Goal: Task Accomplishment & Management: Manage account settings

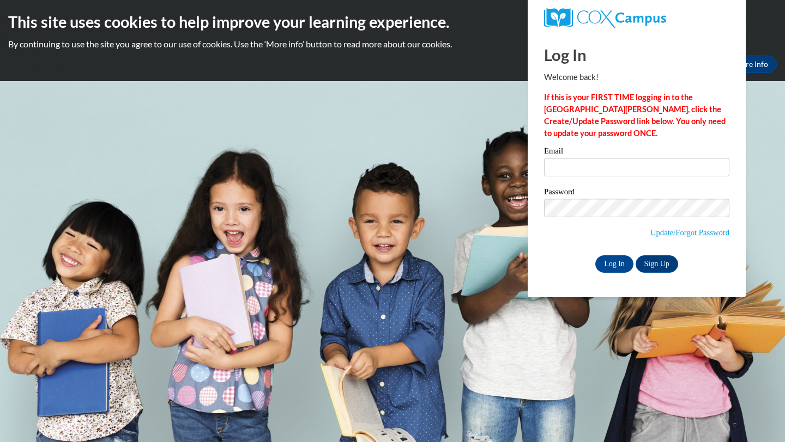
type input "[EMAIL_ADDRESS][DOMAIN_NAME]"
click at [562, 166] on input "[EMAIL_ADDRESS][DOMAIN_NAME]" at bounding box center [636, 167] width 185 height 19
click at [605, 261] on input "Log In" at bounding box center [614, 264] width 38 height 17
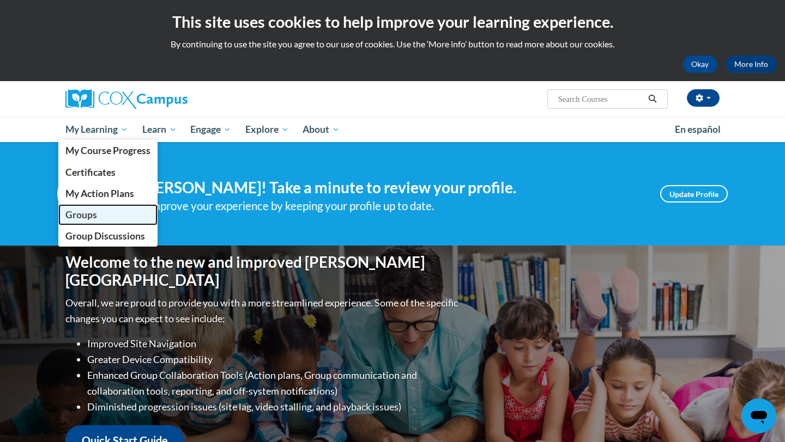
click at [99, 218] on link "Groups" at bounding box center [107, 214] width 99 height 21
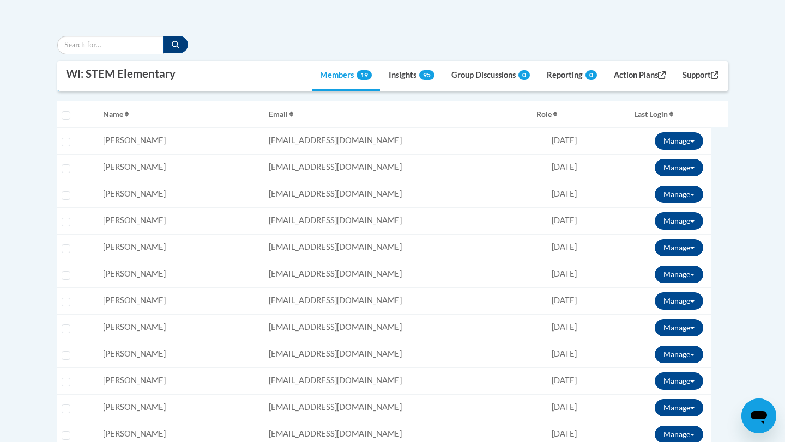
scroll to position [254, 0]
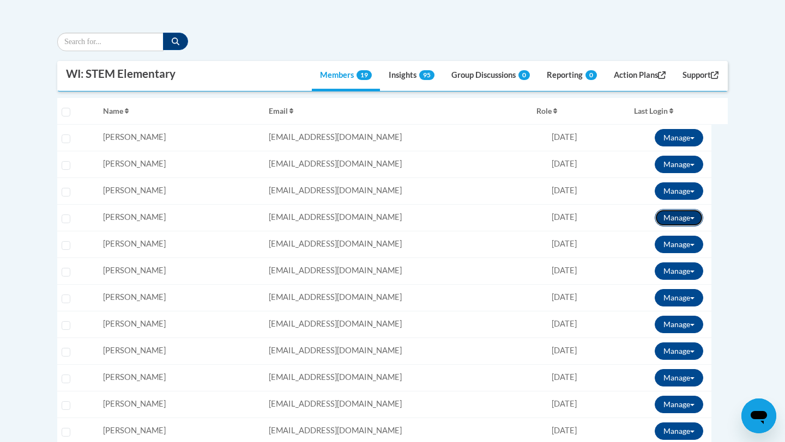
click at [683, 212] on button "Manage" at bounding box center [678, 217] width 48 height 17
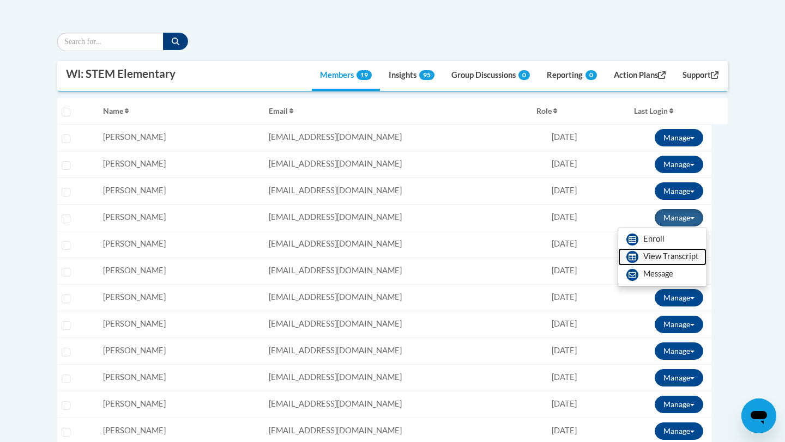
click at [653, 260] on link "View Transcript" at bounding box center [662, 256] width 88 height 17
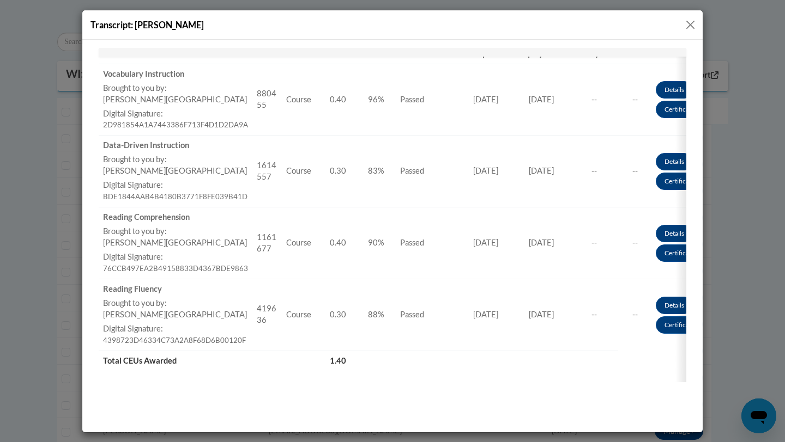
scroll to position [211, 0]
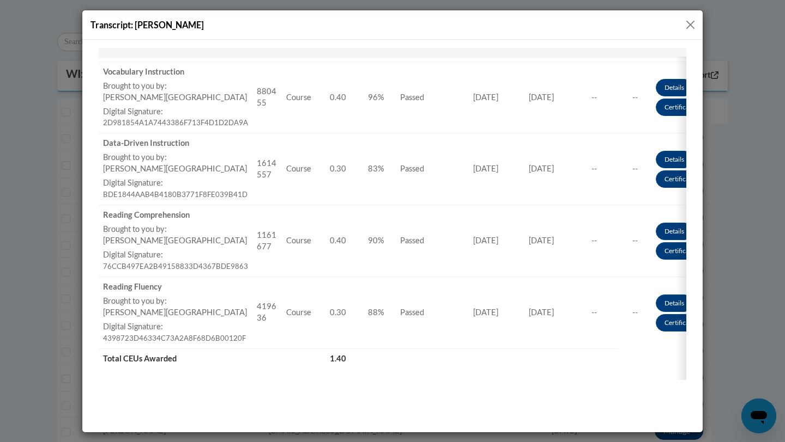
click at [688, 21] on button "Close" at bounding box center [690, 25] width 14 height 14
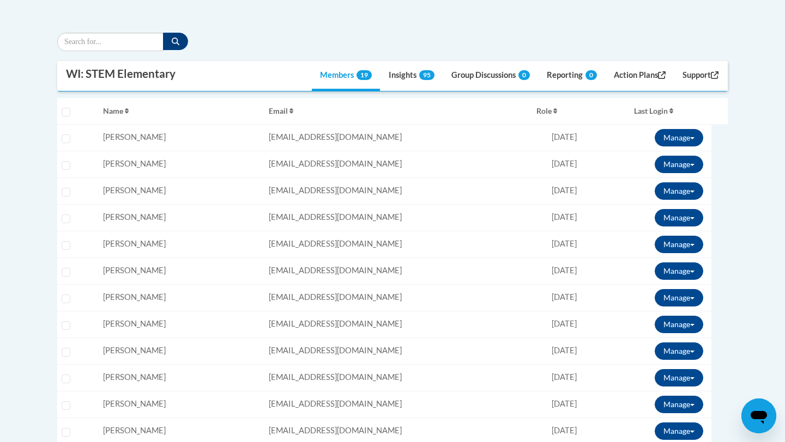
click at [682, 234] on td "Manage Enroll View Transcript Message Email" at bounding box center [652, 244] width 115 height 27
click at [679, 242] on button "Manage" at bounding box center [678, 244] width 48 height 17
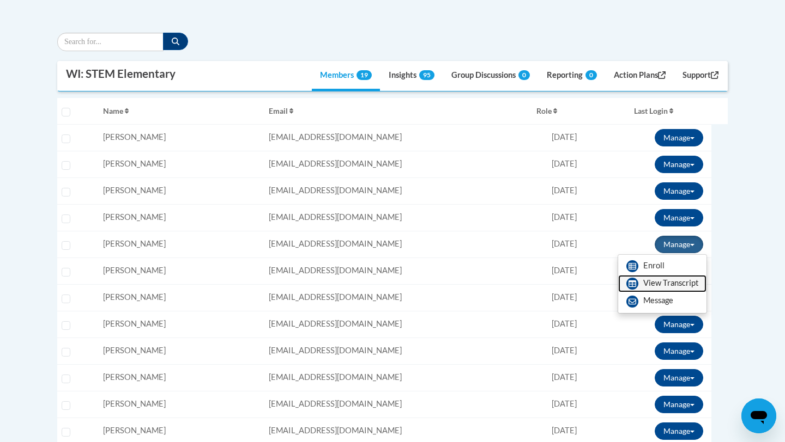
click at [649, 286] on link "View Transcript" at bounding box center [662, 283] width 88 height 17
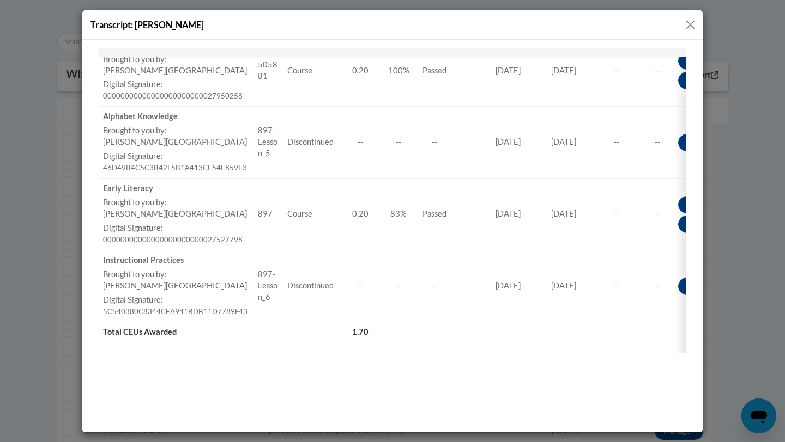
scroll to position [557, 0]
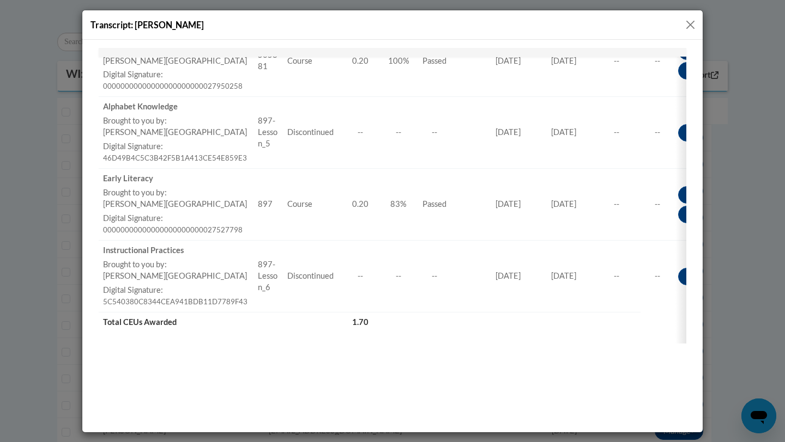
click at [687, 21] on button "Close" at bounding box center [690, 25] width 14 height 14
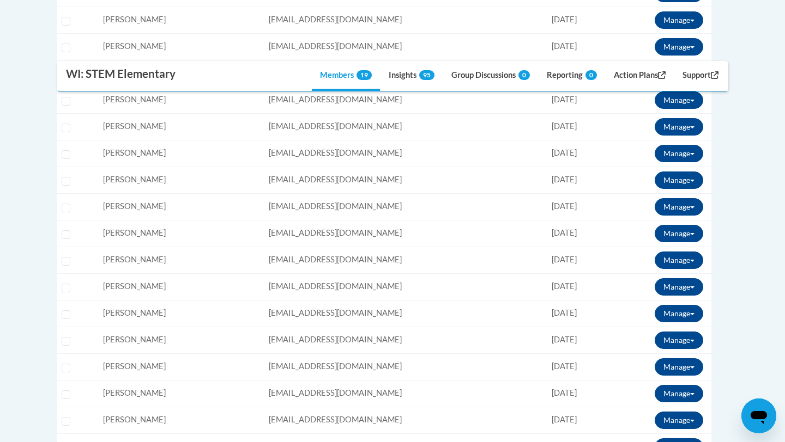
scroll to position [399, 0]
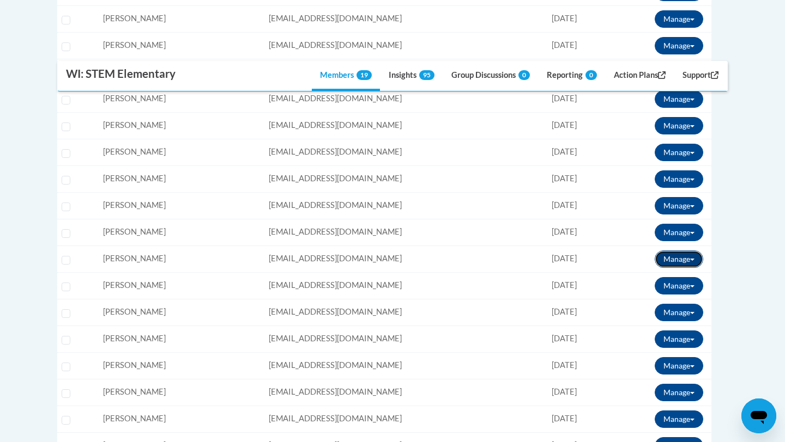
click at [692, 260] on span at bounding box center [692, 260] width 4 height 2
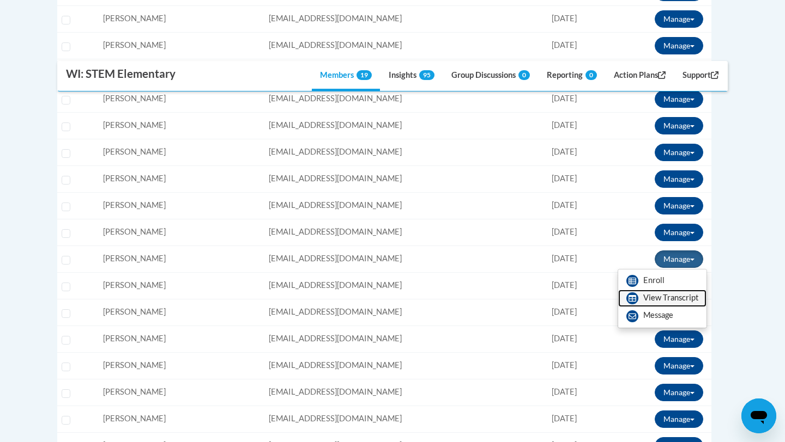
click at [654, 296] on link "View Transcript" at bounding box center [662, 298] width 88 height 17
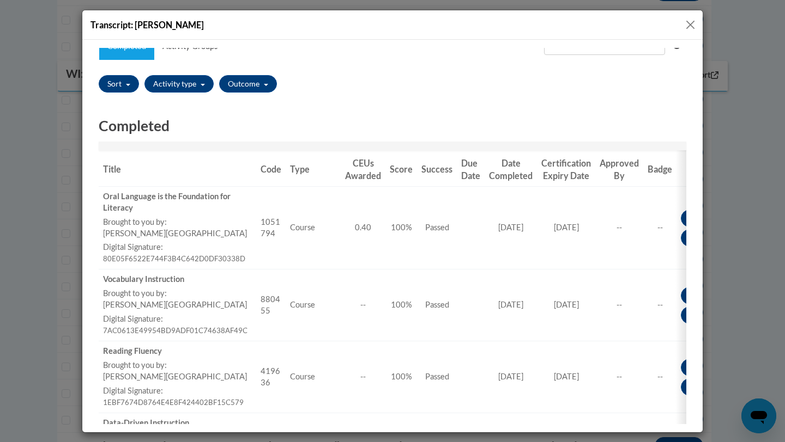
scroll to position [0, 0]
click at [688, 25] on button "Close" at bounding box center [690, 25] width 14 height 14
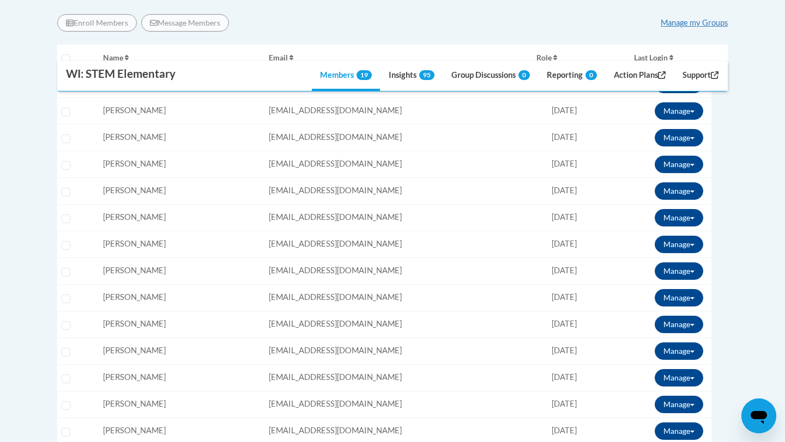
scroll to position [300, 0]
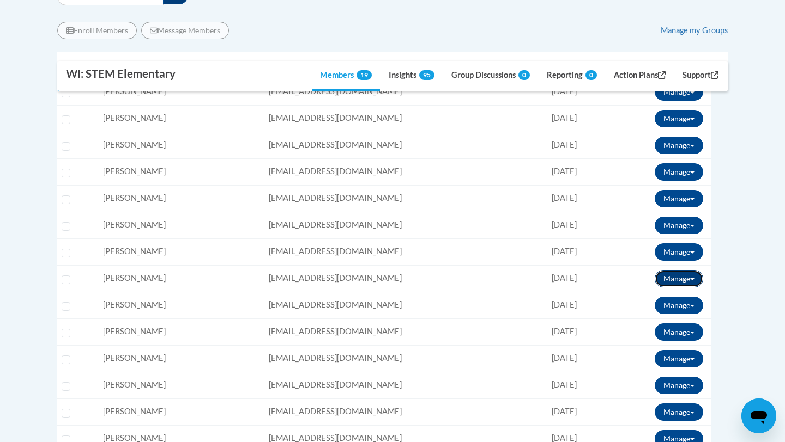
click at [692, 277] on button "Manage" at bounding box center [678, 278] width 48 height 17
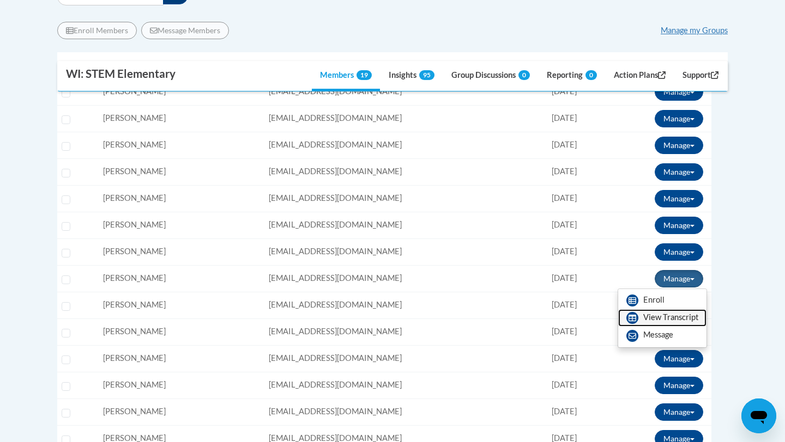
click at [649, 317] on link "View Transcript" at bounding box center [662, 317] width 88 height 17
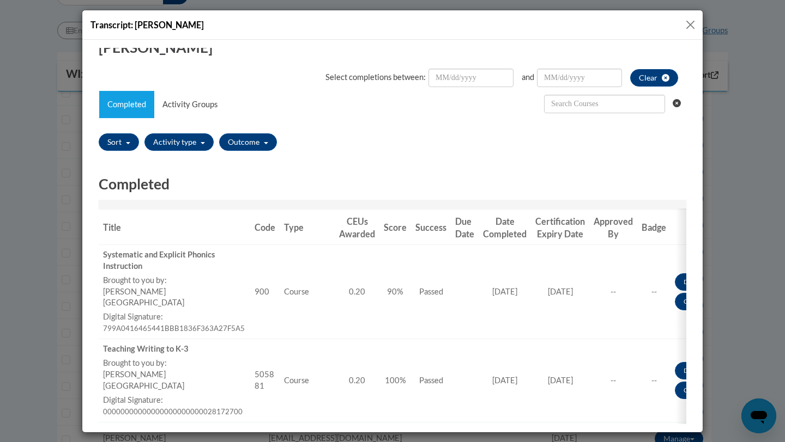
scroll to position [0, 0]
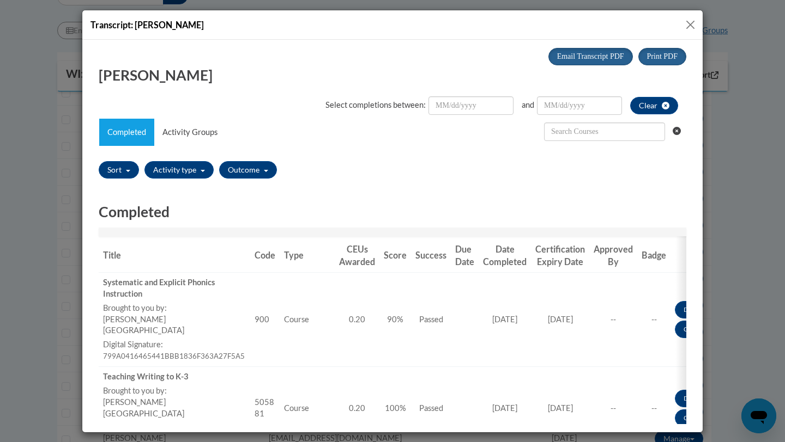
click at [686, 25] on button "Close" at bounding box center [690, 25] width 14 height 14
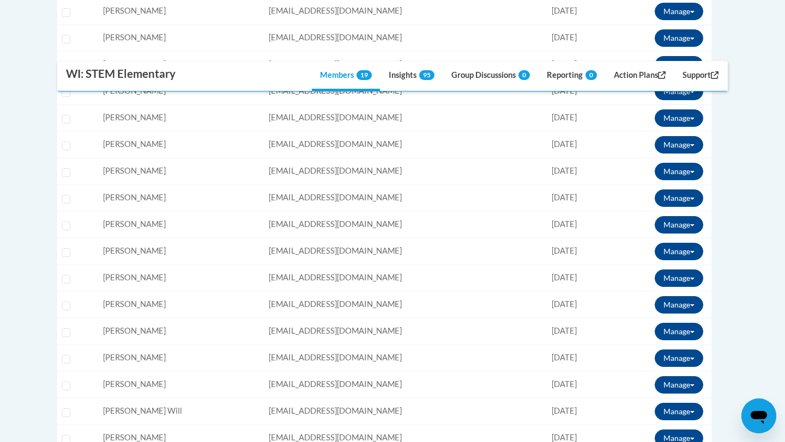
scroll to position [441, 0]
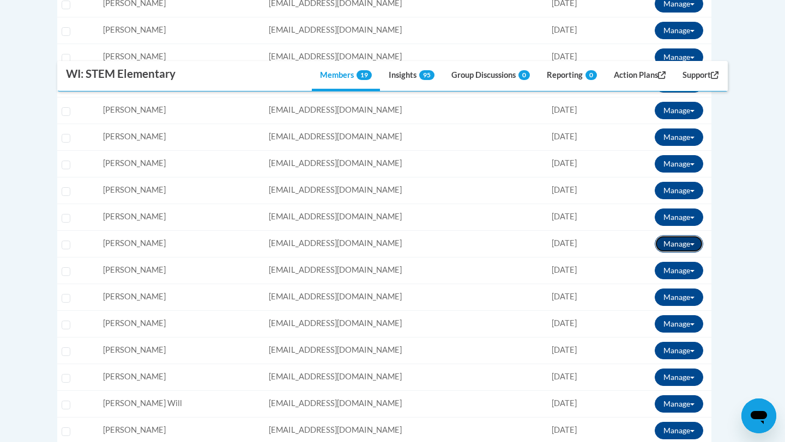
click at [677, 244] on button "Manage" at bounding box center [678, 243] width 48 height 17
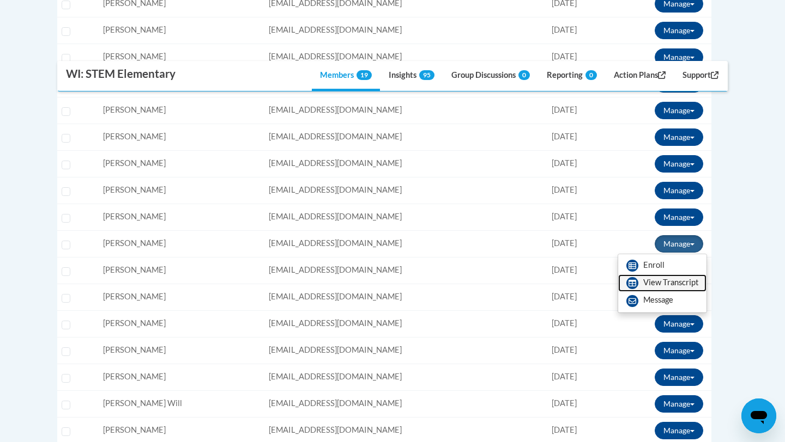
click at [654, 277] on link "View Transcript" at bounding box center [662, 283] width 88 height 17
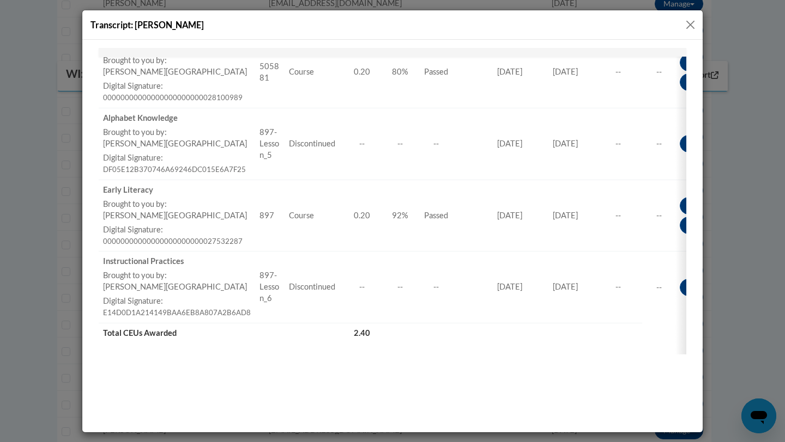
scroll to position [700, 0]
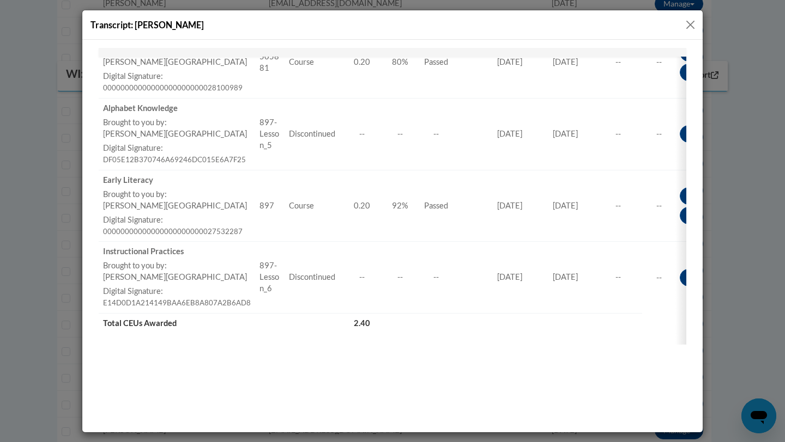
click at [688, 23] on button "Close" at bounding box center [690, 25] width 14 height 14
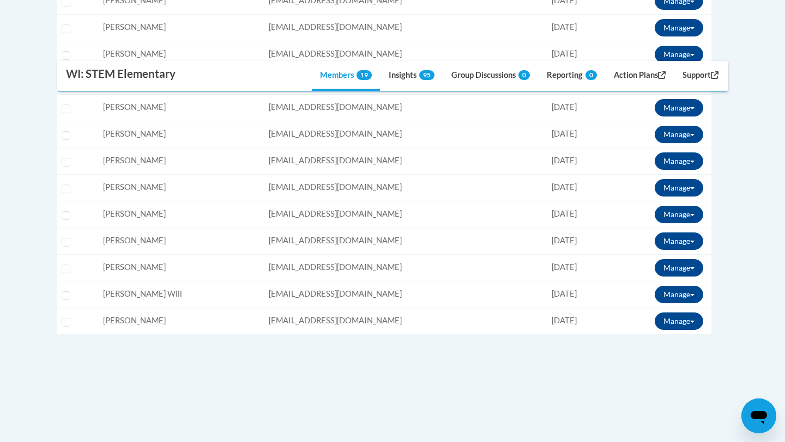
scroll to position [552, 0]
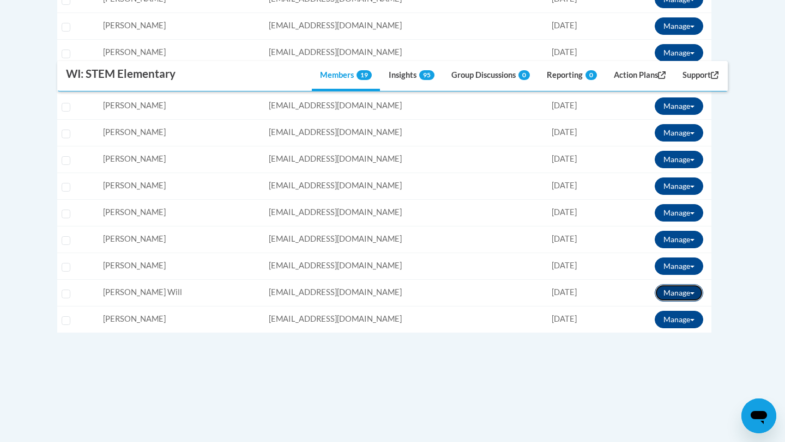
click at [692, 293] on span at bounding box center [692, 294] width 4 height 2
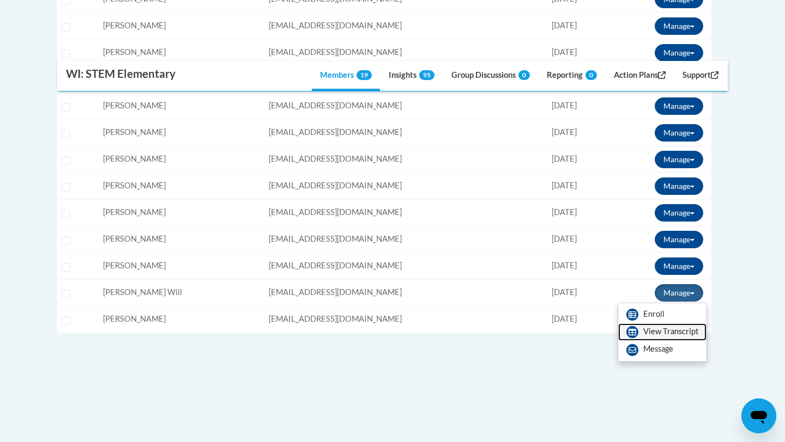
click at [655, 330] on link "View Transcript" at bounding box center [662, 332] width 88 height 17
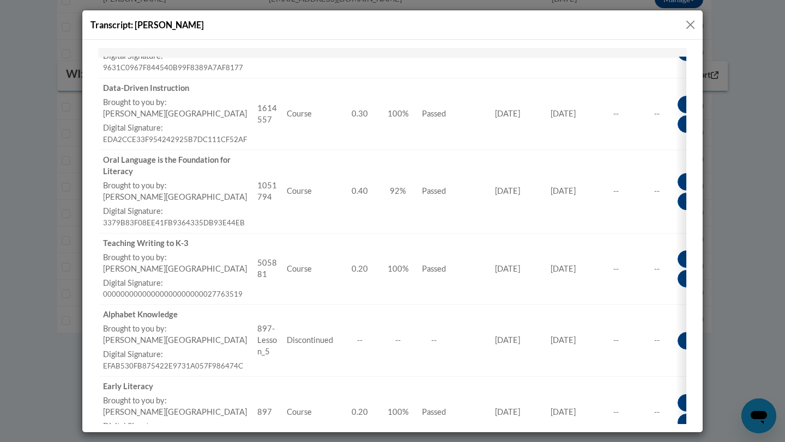
scroll to position [322, 0]
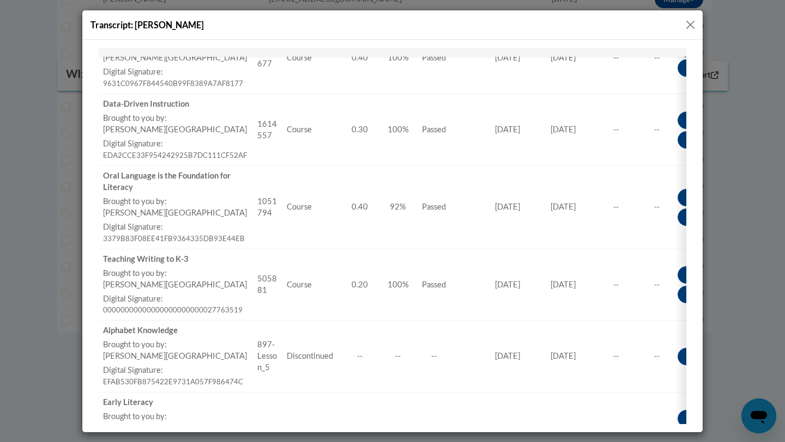
click at [688, 25] on button "Close" at bounding box center [690, 25] width 14 height 14
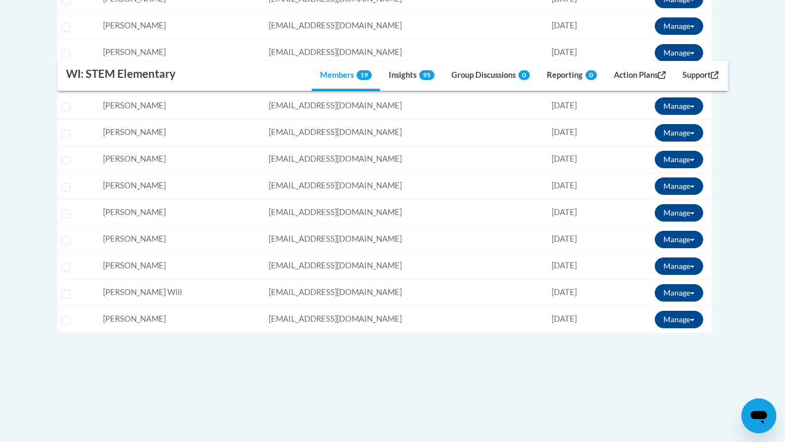
scroll to position [0, 0]
click at [688, 291] on button "Manage" at bounding box center [678, 292] width 48 height 17
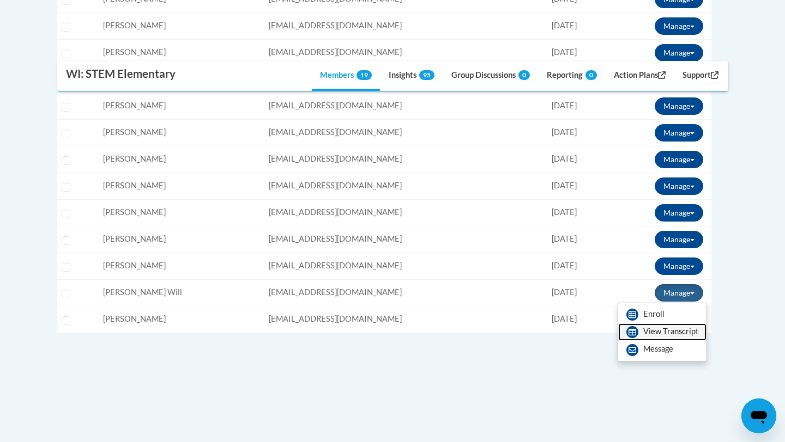
click at [659, 336] on link "View Transcript" at bounding box center [662, 332] width 88 height 17
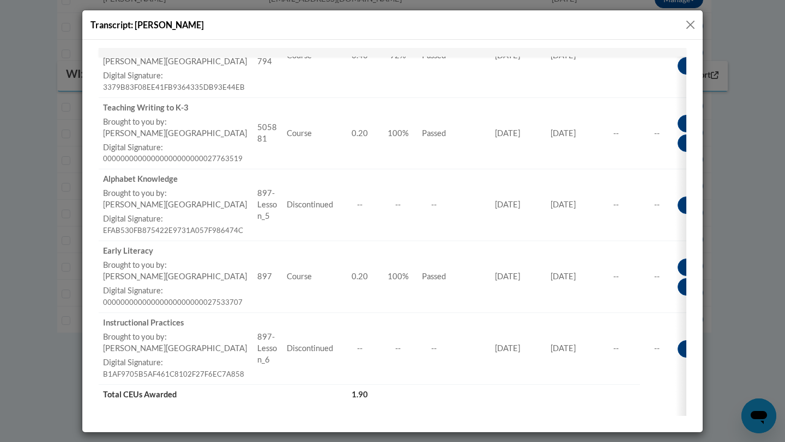
scroll to position [475, 0]
click at [688, 29] on button "Close" at bounding box center [690, 25] width 14 height 14
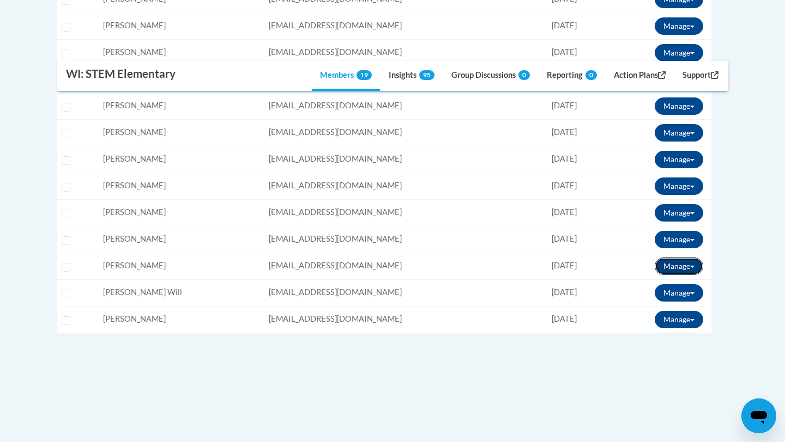
click at [680, 264] on button "Manage" at bounding box center [678, 266] width 48 height 17
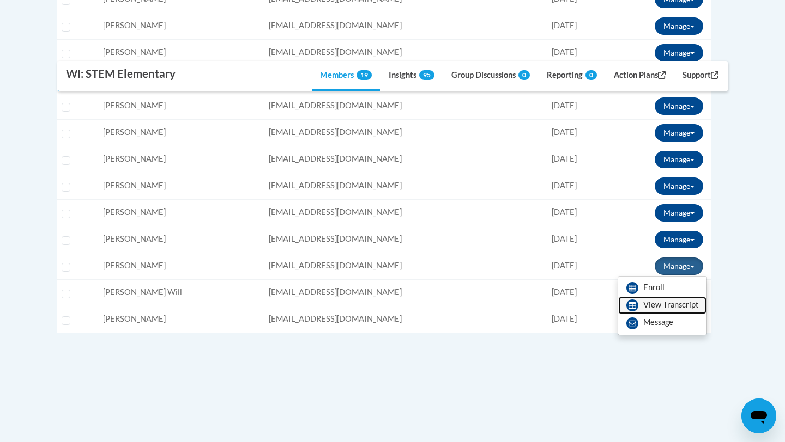
click at [649, 309] on link "View Transcript" at bounding box center [662, 305] width 88 height 17
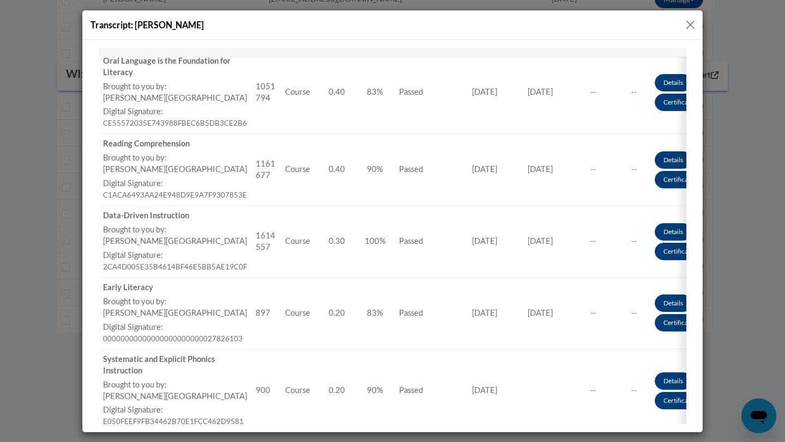
scroll to position [220, 0]
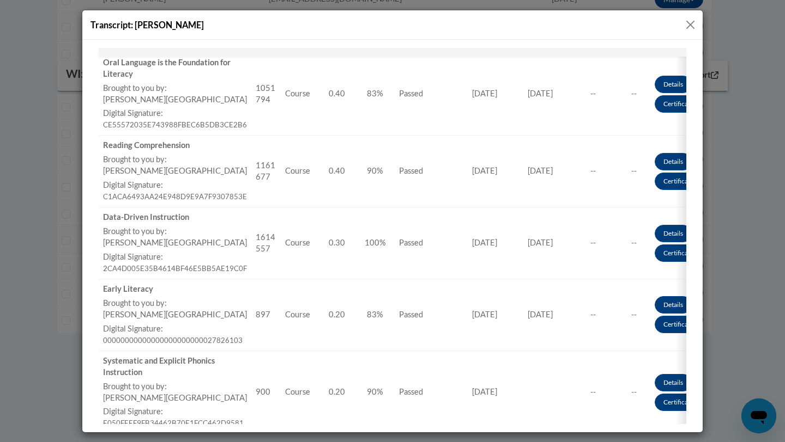
click at [688, 22] on button "Close" at bounding box center [690, 25] width 14 height 14
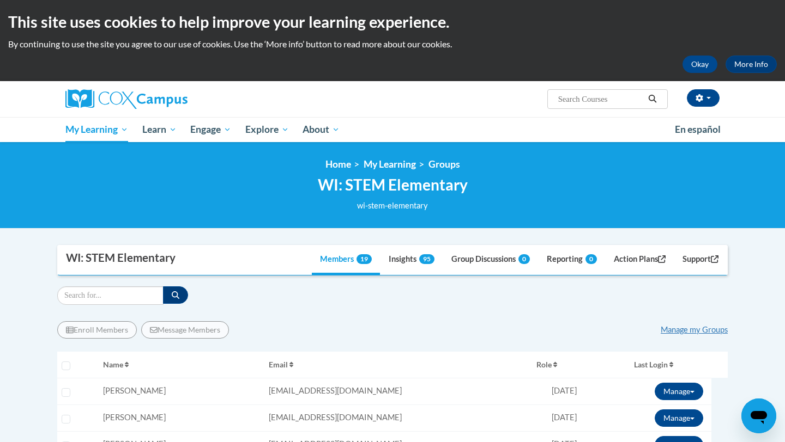
scroll to position [170, 0]
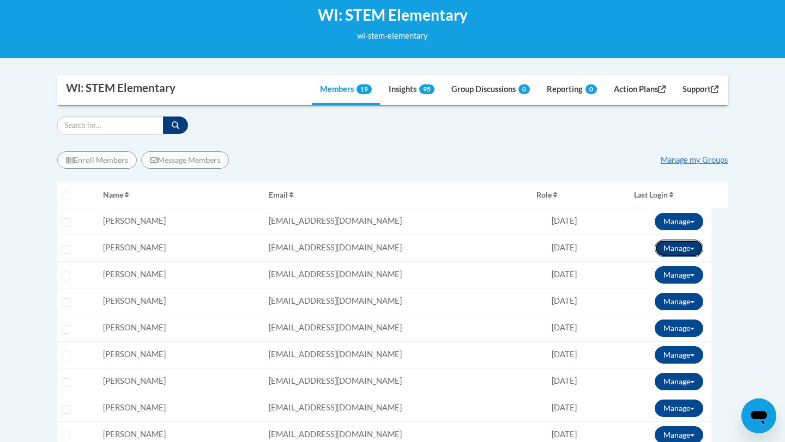
click at [680, 248] on button "Manage" at bounding box center [678, 248] width 48 height 17
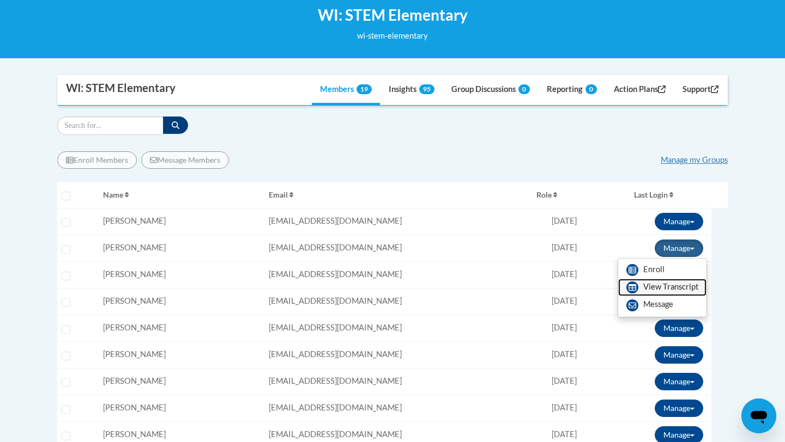
click at [673, 292] on link "View Transcript" at bounding box center [662, 287] width 88 height 17
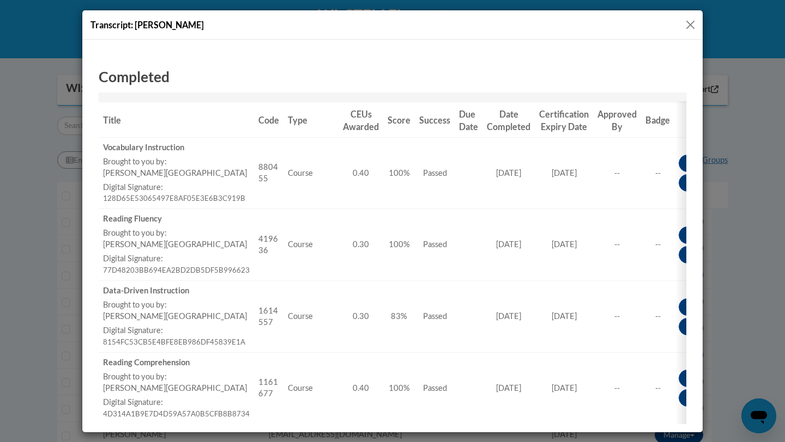
scroll to position [86, 0]
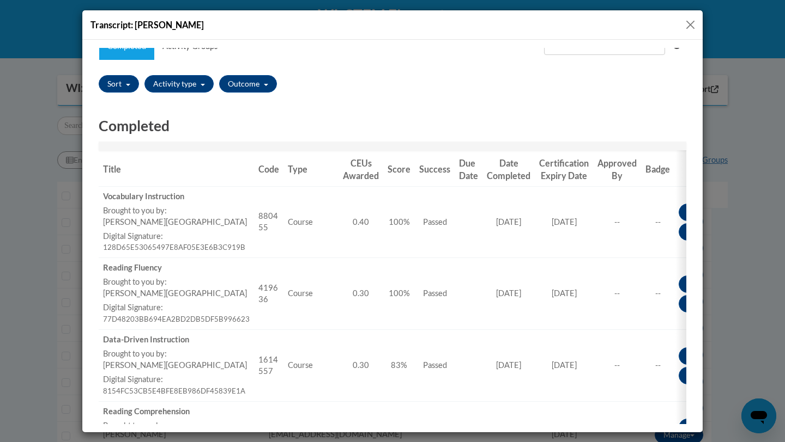
click at [692, 22] on button "Close" at bounding box center [690, 25] width 14 height 14
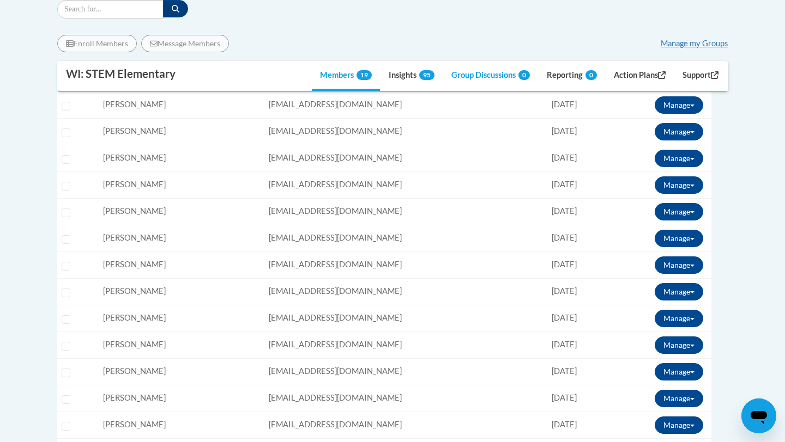
scroll to position [288, 0]
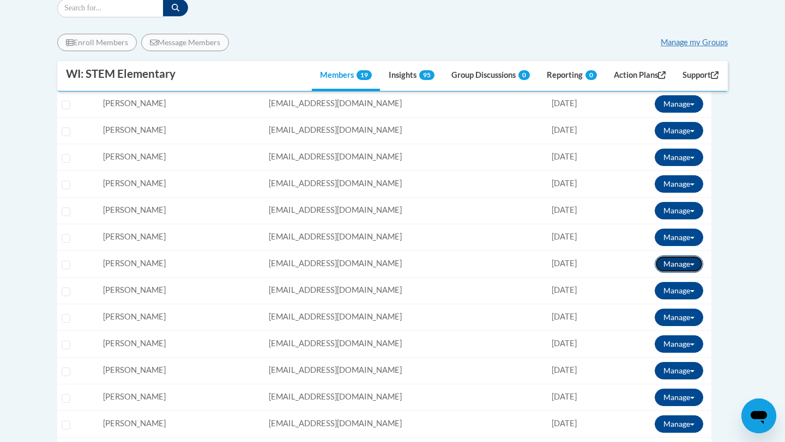
click at [687, 271] on button "Manage" at bounding box center [678, 264] width 48 height 17
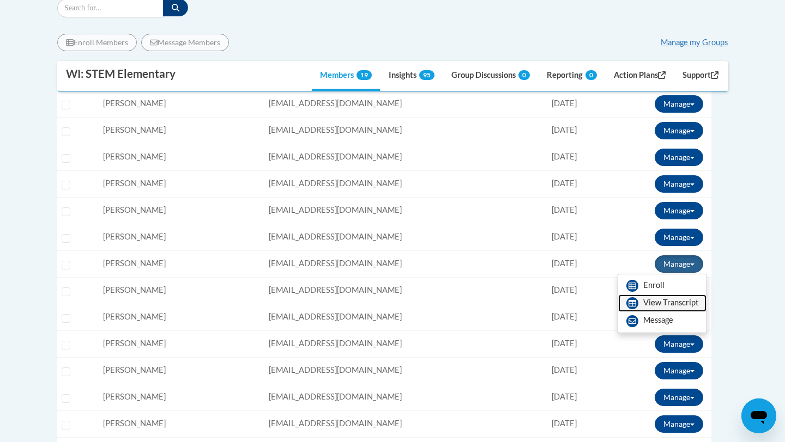
click at [672, 299] on link "View Transcript" at bounding box center [662, 303] width 88 height 17
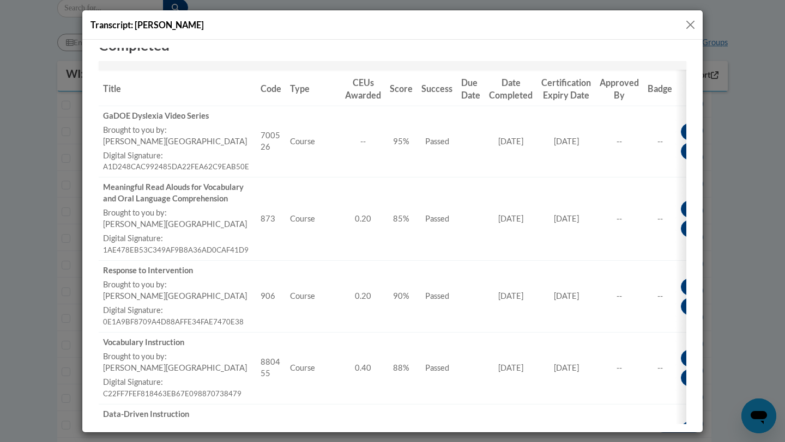
scroll to position [168, 0]
click at [688, 21] on button "Close" at bounding box center [690, 25] width 14 height 14
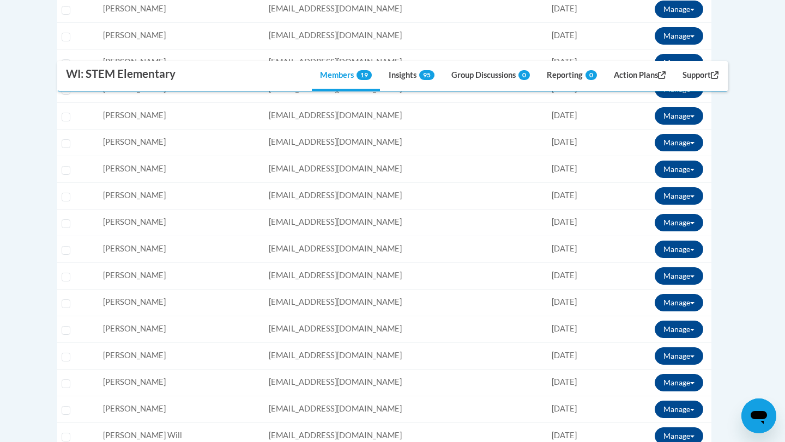
scroll to position [409, 0]
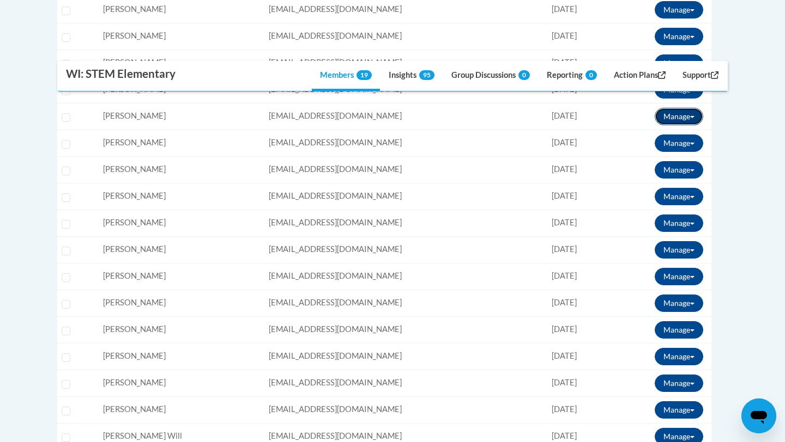
click at [690, 118] on span at bounding box center [692, 117] width 4 height 2
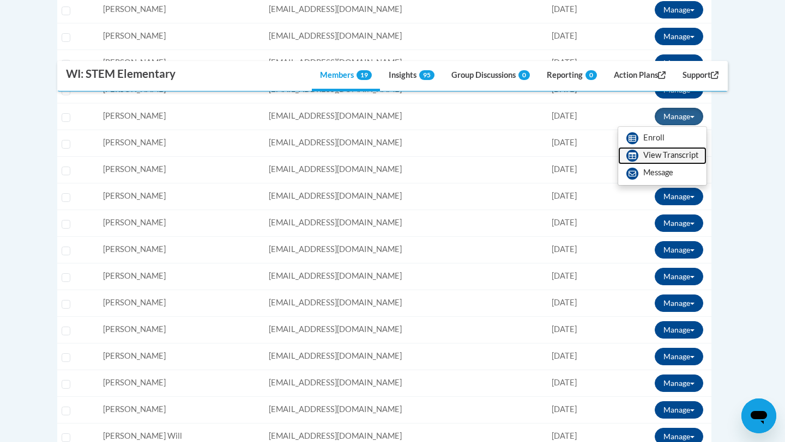
click at [667, 156] on link "View Transcript" at bounding box center [662, 155] width 88 height 17
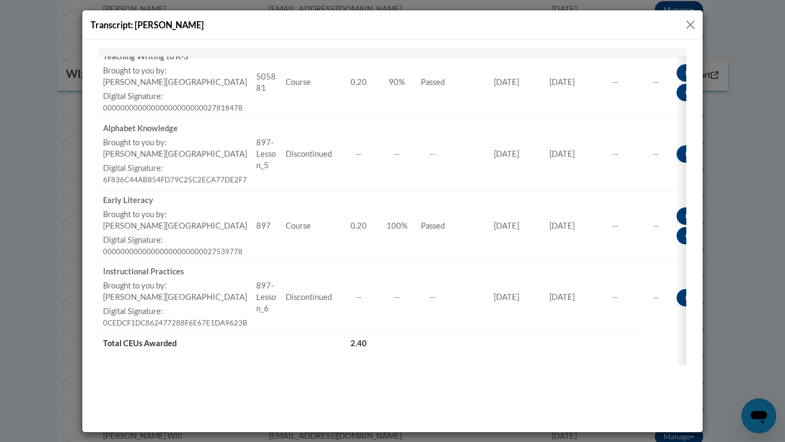
scroll to position [704, 0]
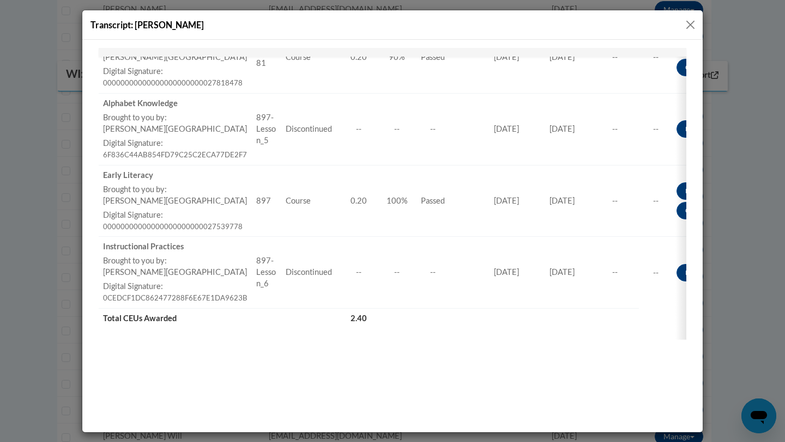
click at [691, 20] on button "Close" at bounding box center [690, 25] width 14 height 14
